Goal: Transaction & Acquisition: Subscribe to service/newsletter

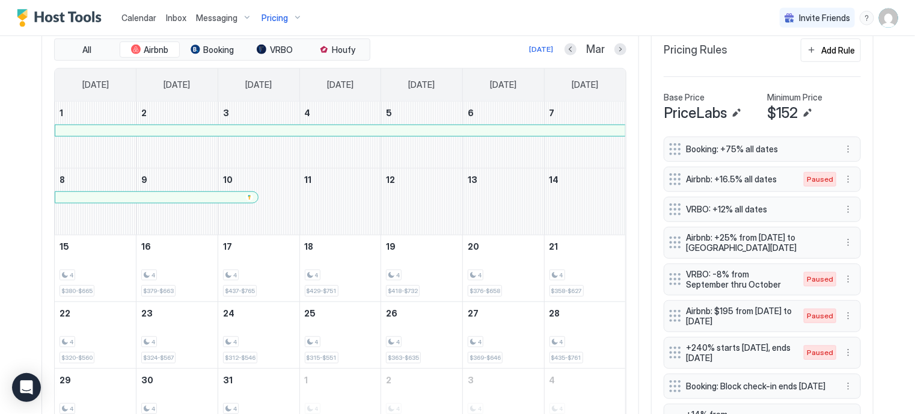
scroll to position [231, 693]
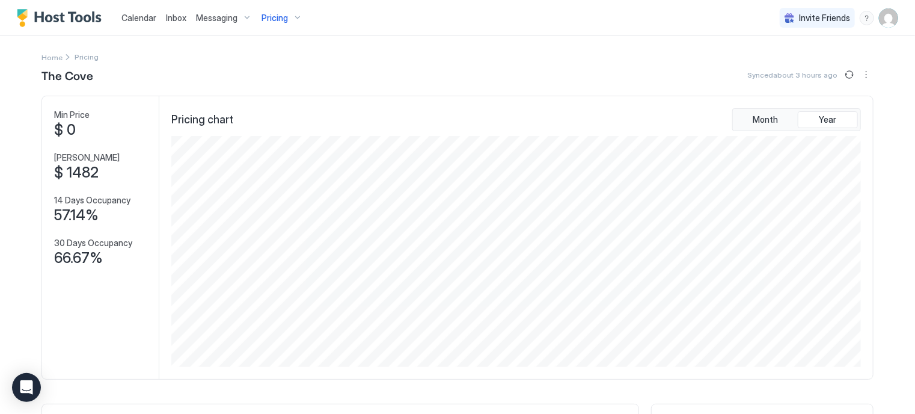
scroll to position [231, 693]
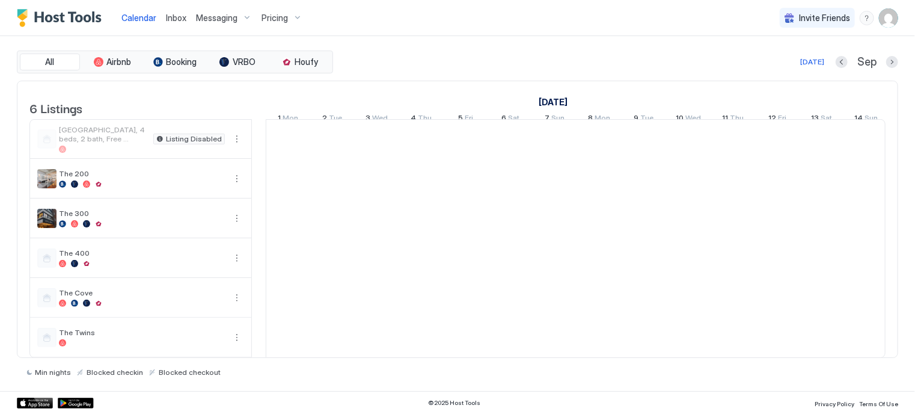
scroll to position [0, 668]
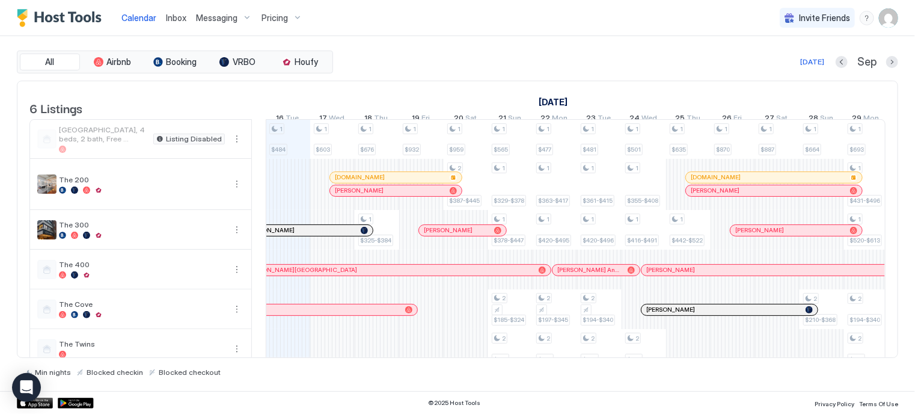
click at [269, 25] on div "Pricing" at bounding box center [282, 18] width 51 height 20
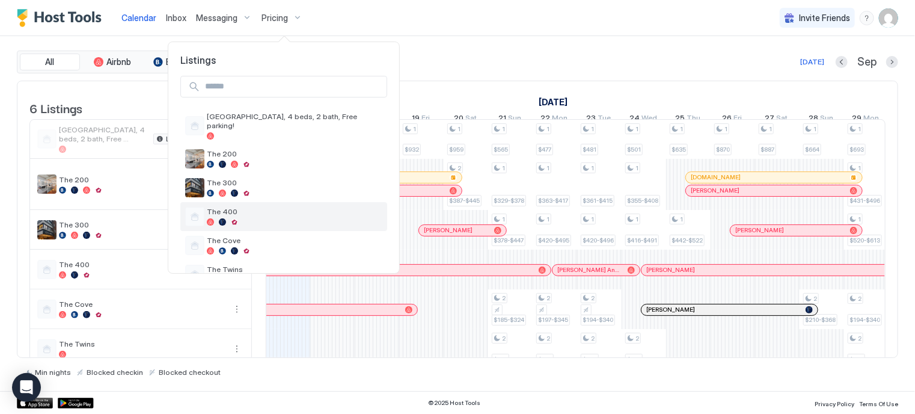
scroll to position [19, 0]
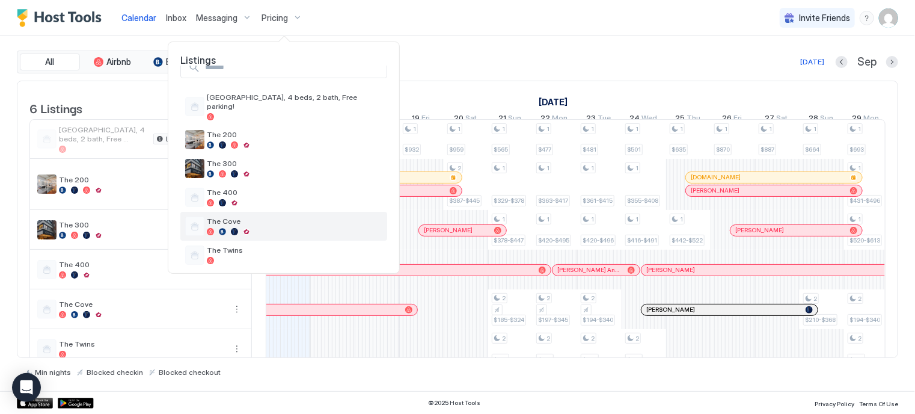
click at [254, 216] on span "The Cove" at bounding box center [295, 220] width 176 height 9
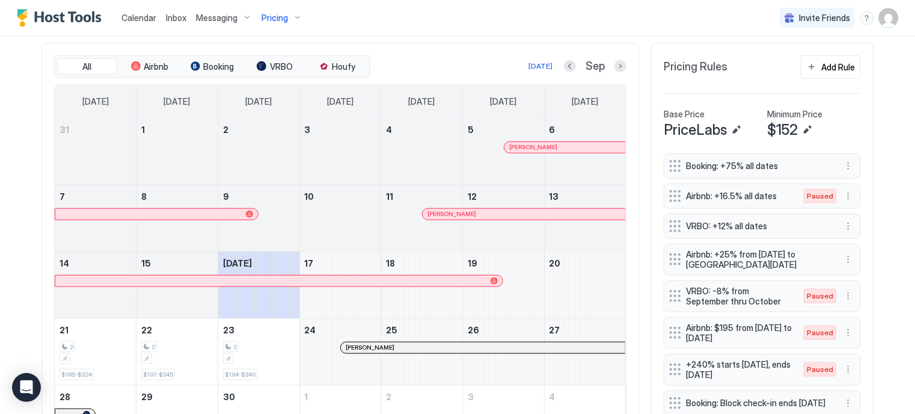
scroll to position [358, 0]
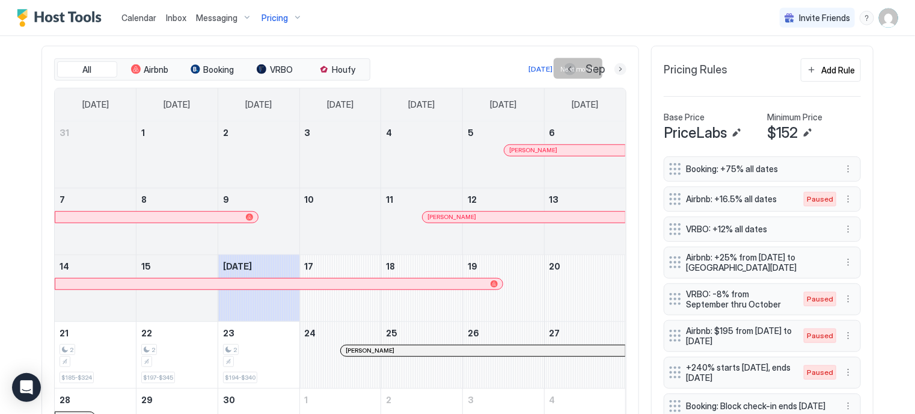
click at [615, 68] on button "Next month" at bounding box center [621, 69] width 12 height 12
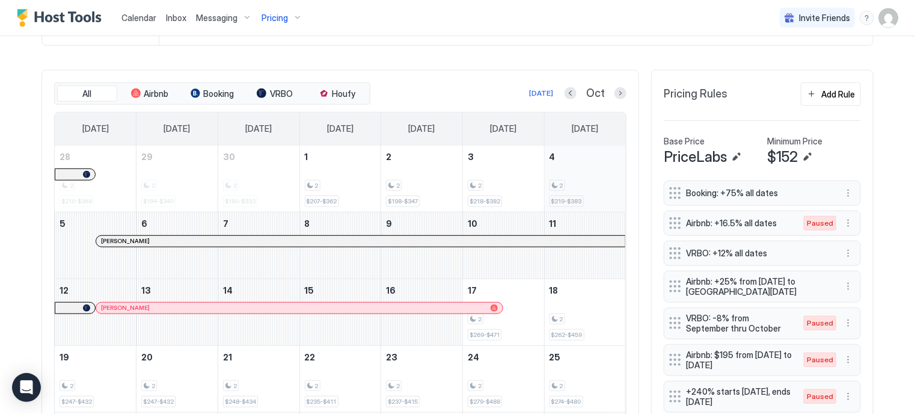
scroll to position [328, 0]
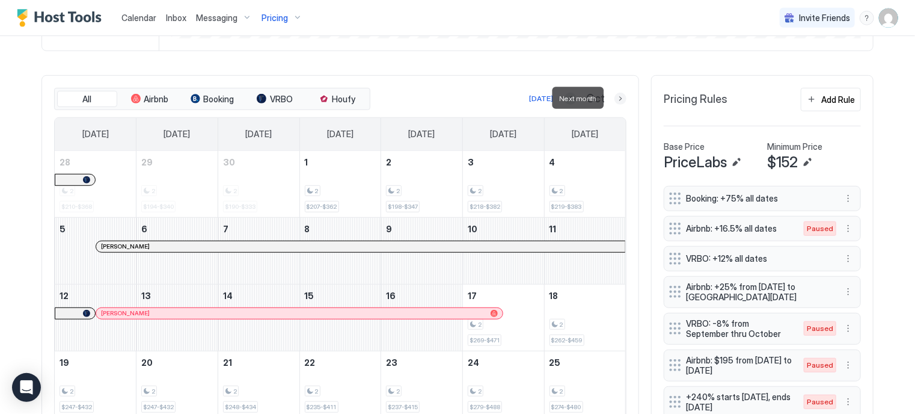
click at [615, 97] on button "Next month" at bounding box center [621, 99] width 12 height 12
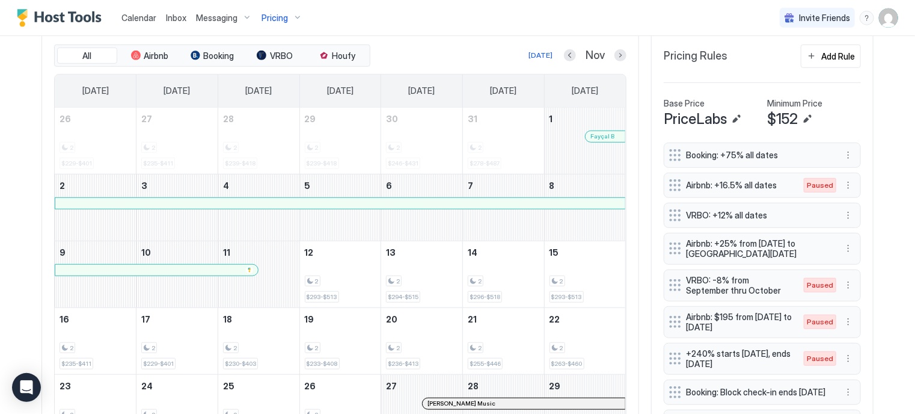
scroll to position [356, 0]
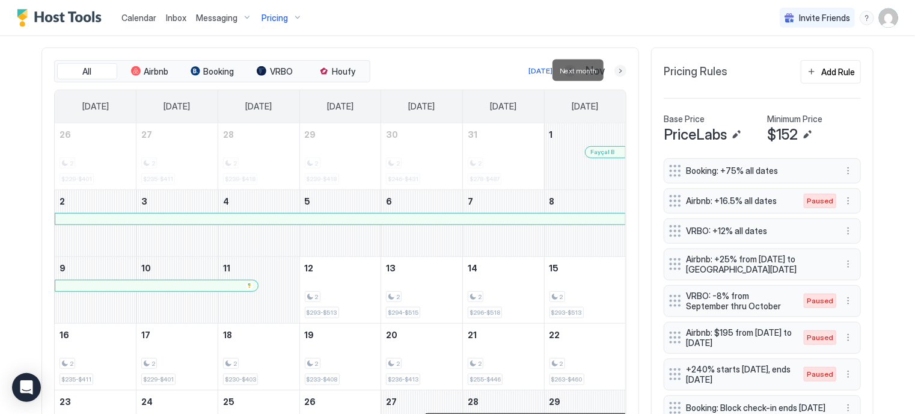
click at [615, 72] on button "Next month" at bounding box center [621, 71] width 12 height 12
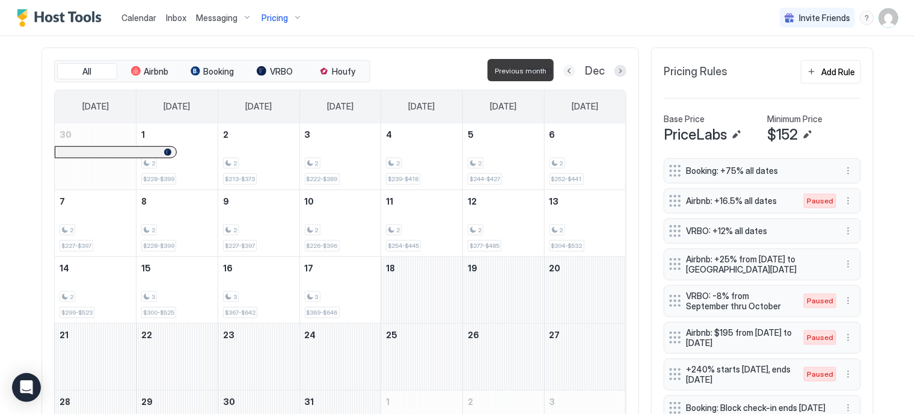
click at [563, 75] on button "Previous month" at bounding box center [569, 71] width 12 height 12
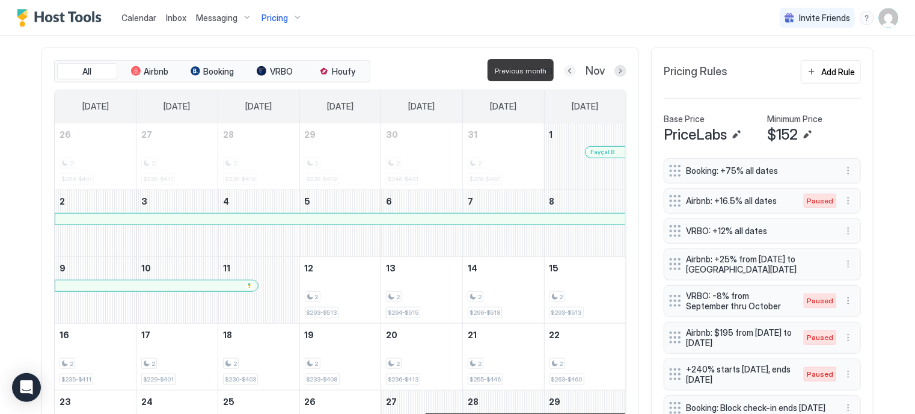
click at [564, 75] on button "Previous month" at bounding box center [570, 71] width 12 height 12
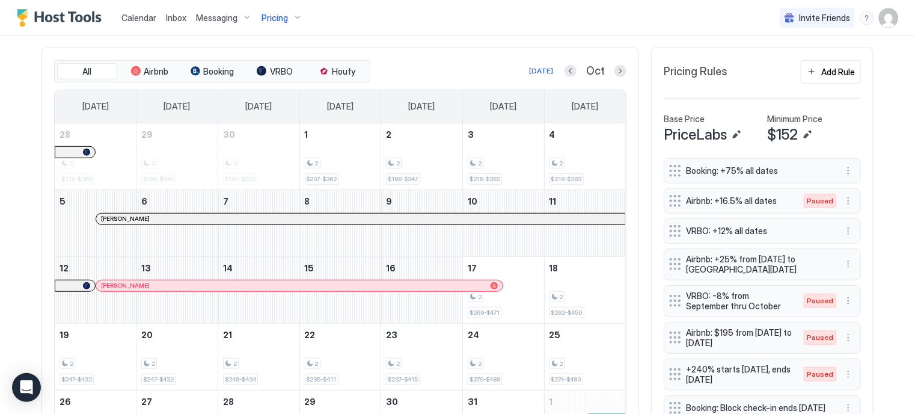
click at [222, 284] on div at bounding box center [227, 286] width 10 height 10
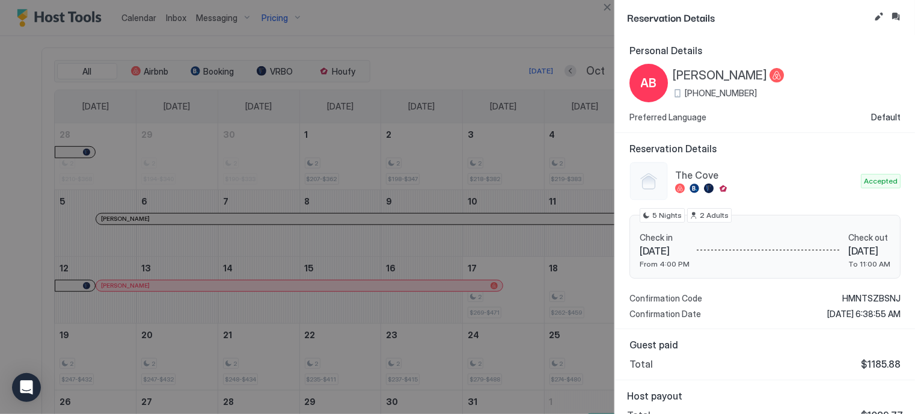
click at [866, 295] on span "HMNTSZBSNJ" at bounding box center [871, 298] width 58 height 11
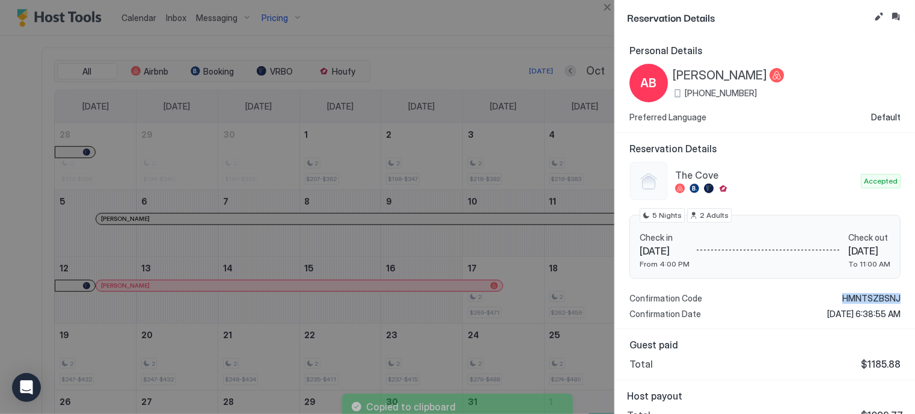
click at [866, 295] on span "HMNTSZBSNJ" at bounding box center [871, 298] width 58 height 11
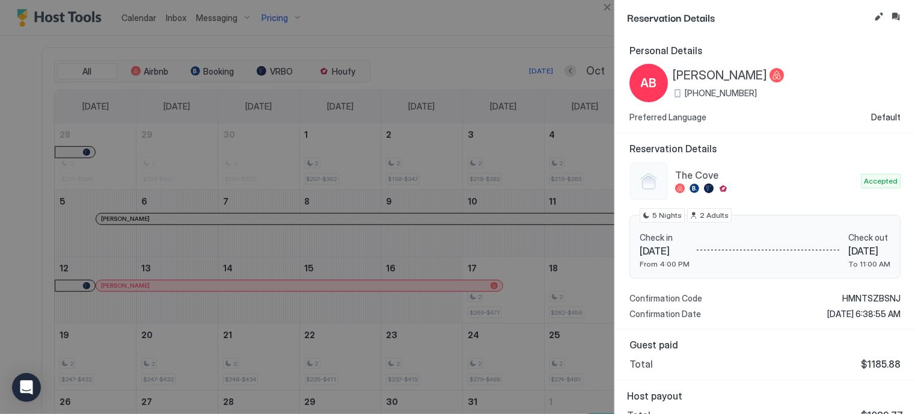
click at [532, 38] on div at bounding box center [457, 207] width 915 height 414
